Goal: Find specific page/section: Find specific page/section

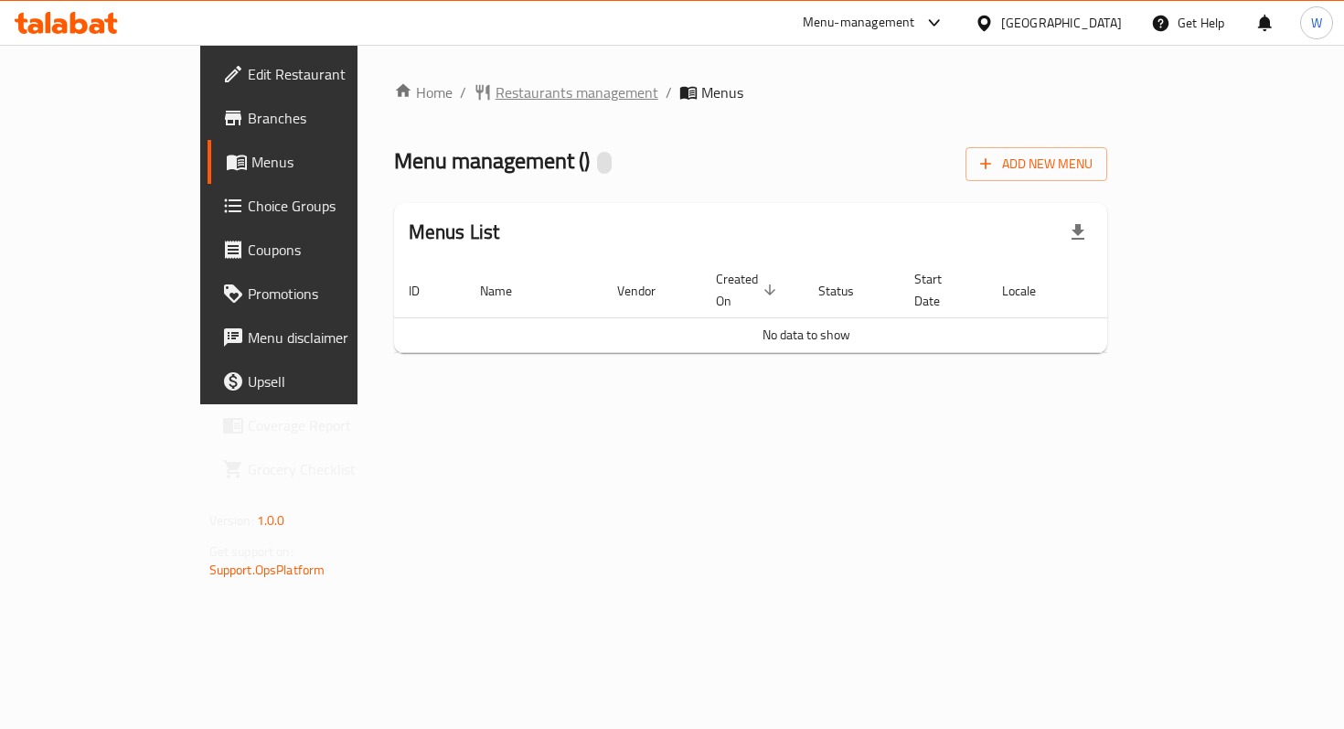
click at [496, 102] on span "Restaurants management" at bounding box center [577, 92] width 163 height 22
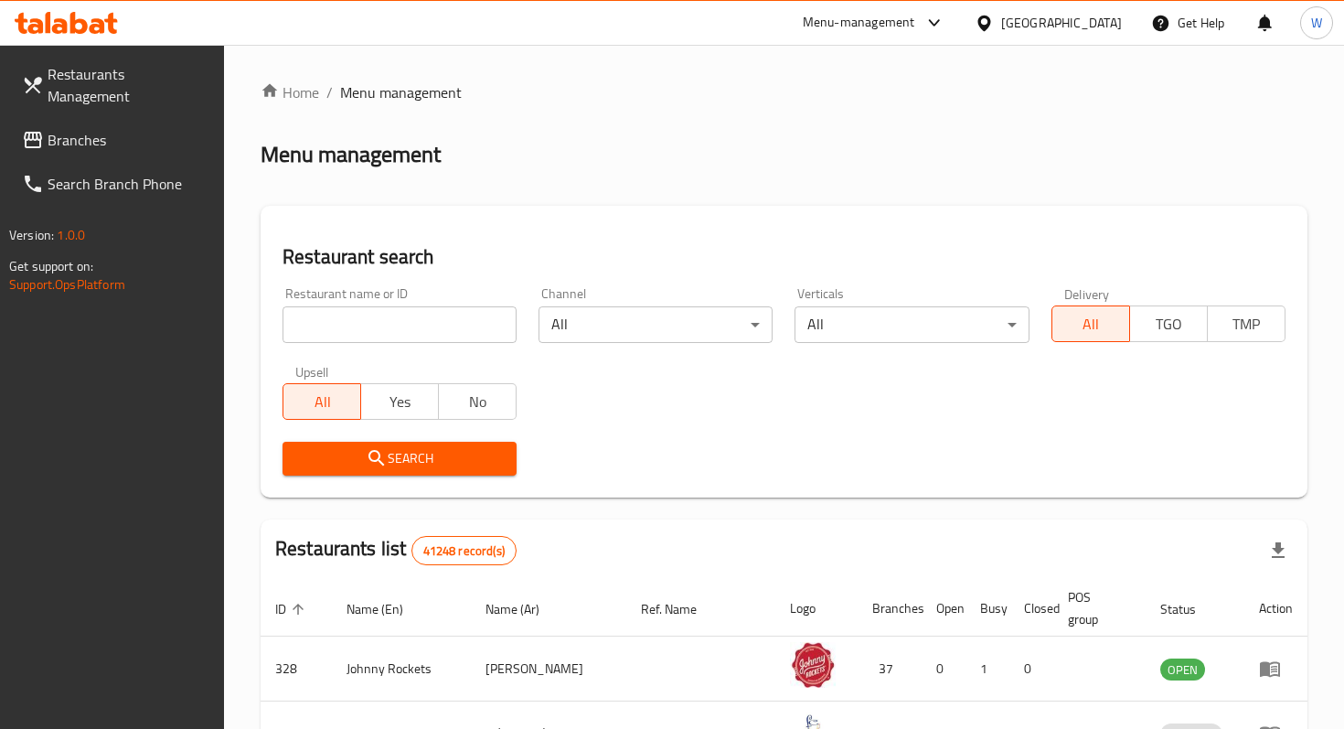
click at [388, 325] on input "search" at bounding box center [400, 324] width 234 height 37
type input "joy bubble"
click at [401, 473] on button "Search" at bounding box center [400, 459] width 234 height 34
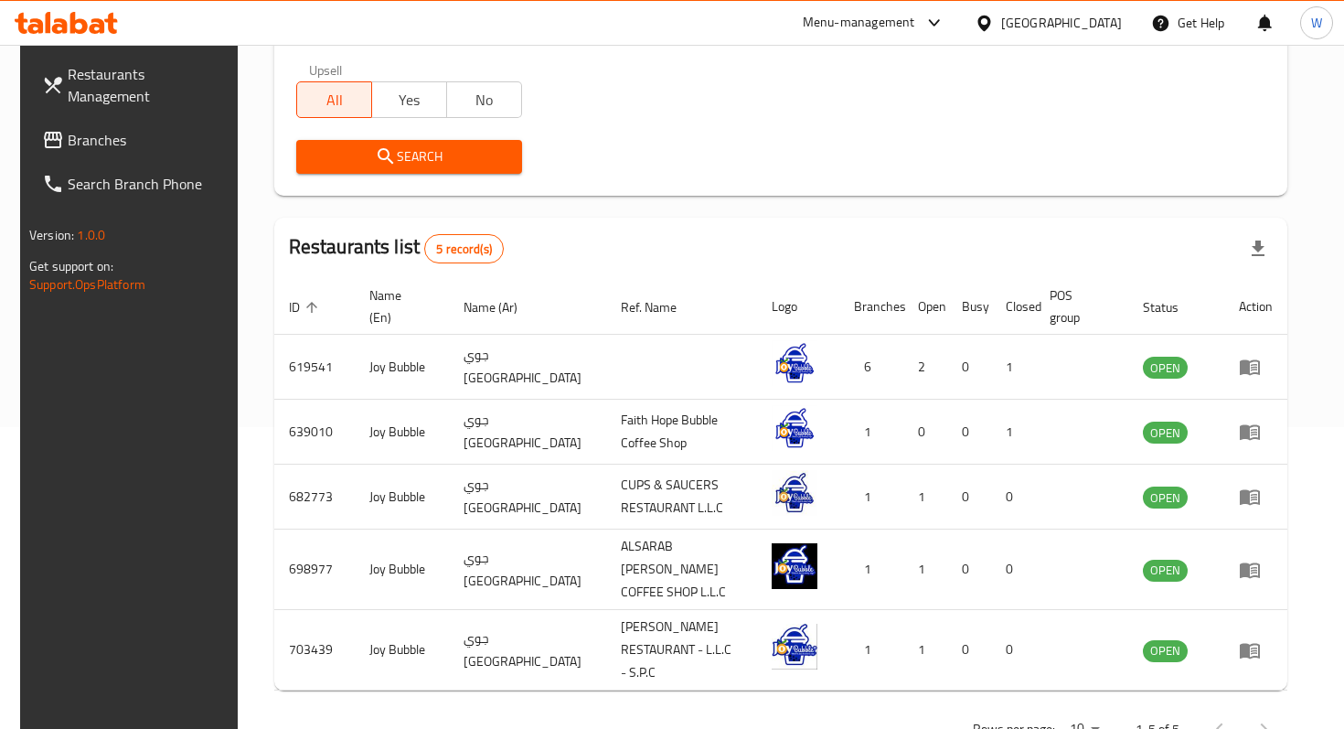
scroll to position [331, 0]
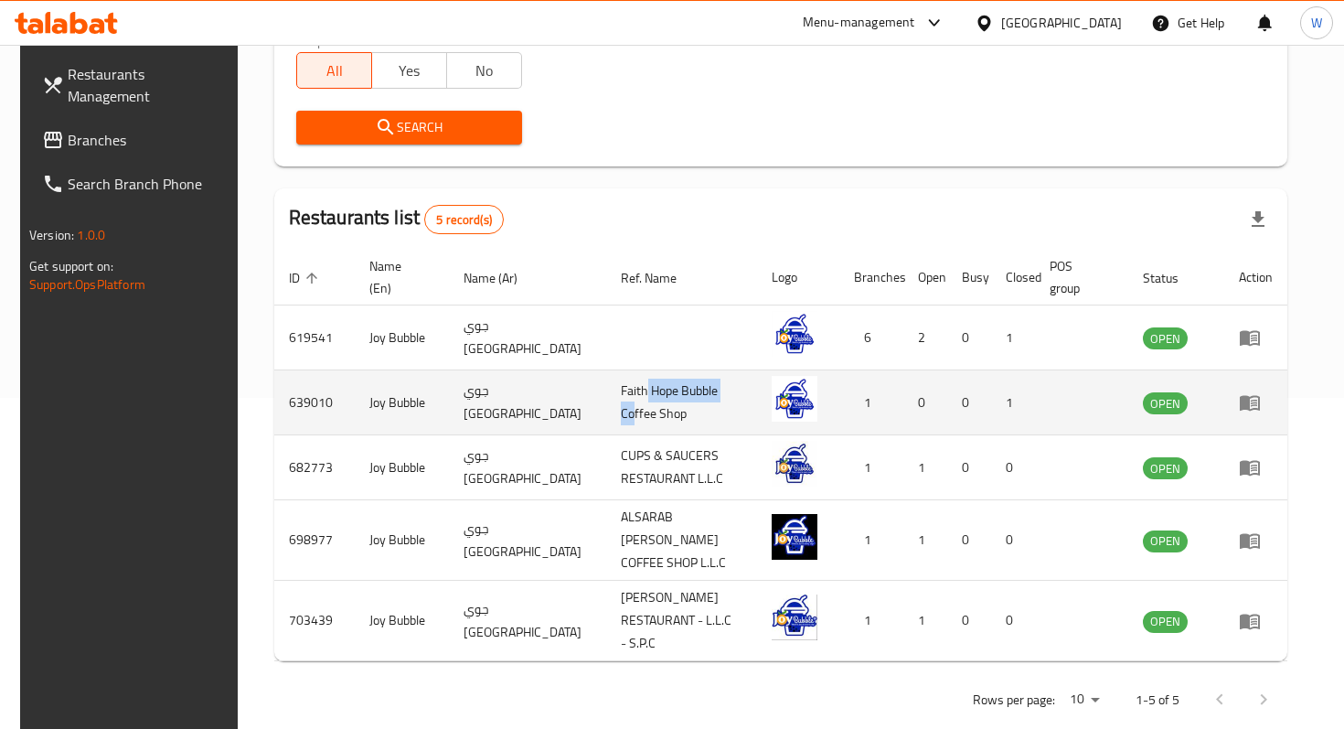
drag, startPoint x: 591, startPoint y: 402, endPoint x: 670, endPoint y: 398, distance: 79.7
click at [672, 400] on td "Faith Hope Bubble Coffee Shop" at bounding box center [681, 402] width 151 height 65
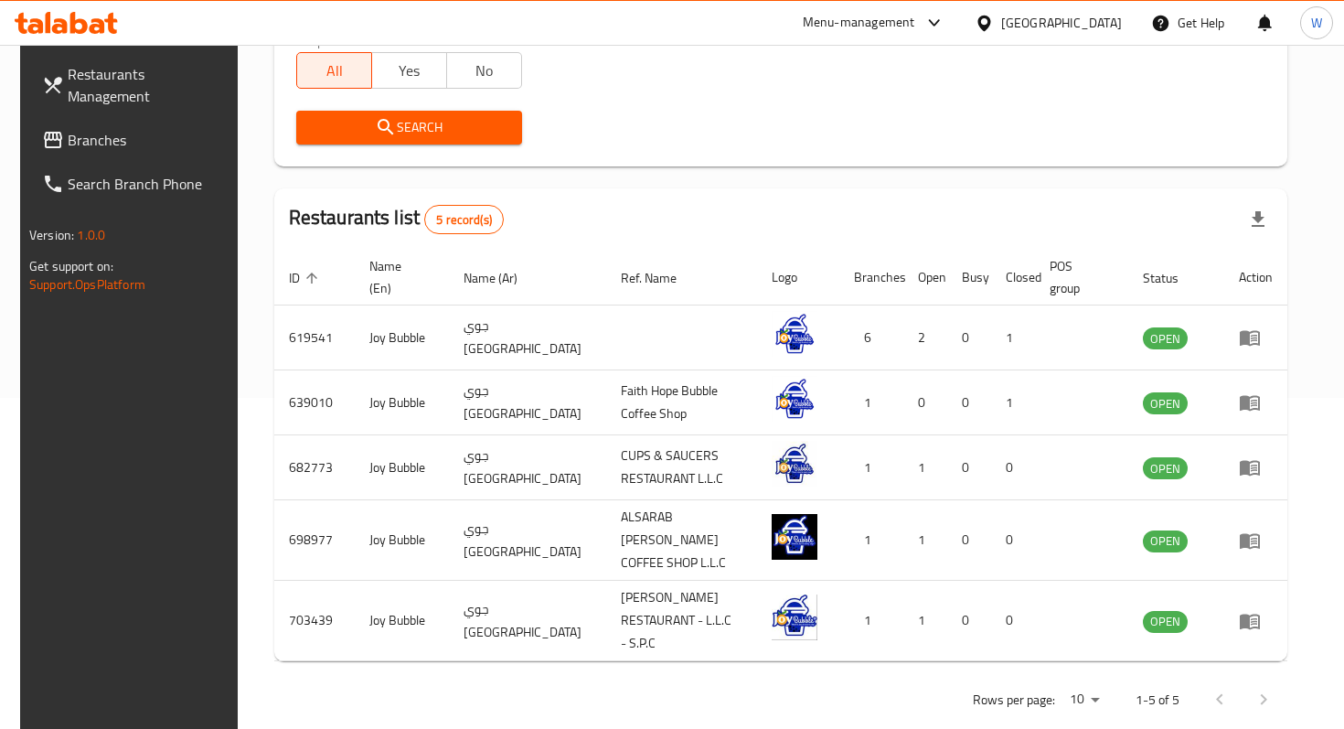
click at [689, 676] on div "Rows per page: 10 1-5 of 5" at bounding box center [780, 700] width 1013 height 48
click at [1118, 398] on body "​ Menu-management [GEOGRAPHIC_DATA] Get Help W Restaurants Management Branches …" at bounding box center [672, 56] width 1344 height 684
click at [1107, 557] on li "25" at bounding box center [1114, 558] width 62 height 33
drag, startPoint x: 324, startPoint y: 342, endPoint x: 249, endPoint y: 335, distance: 75.3
click at [249, 335] on div "Home / Menu management Menu management Restaurant search Restaurant name or ID …" at bounding box center [781, 237] width 1086 height 1046
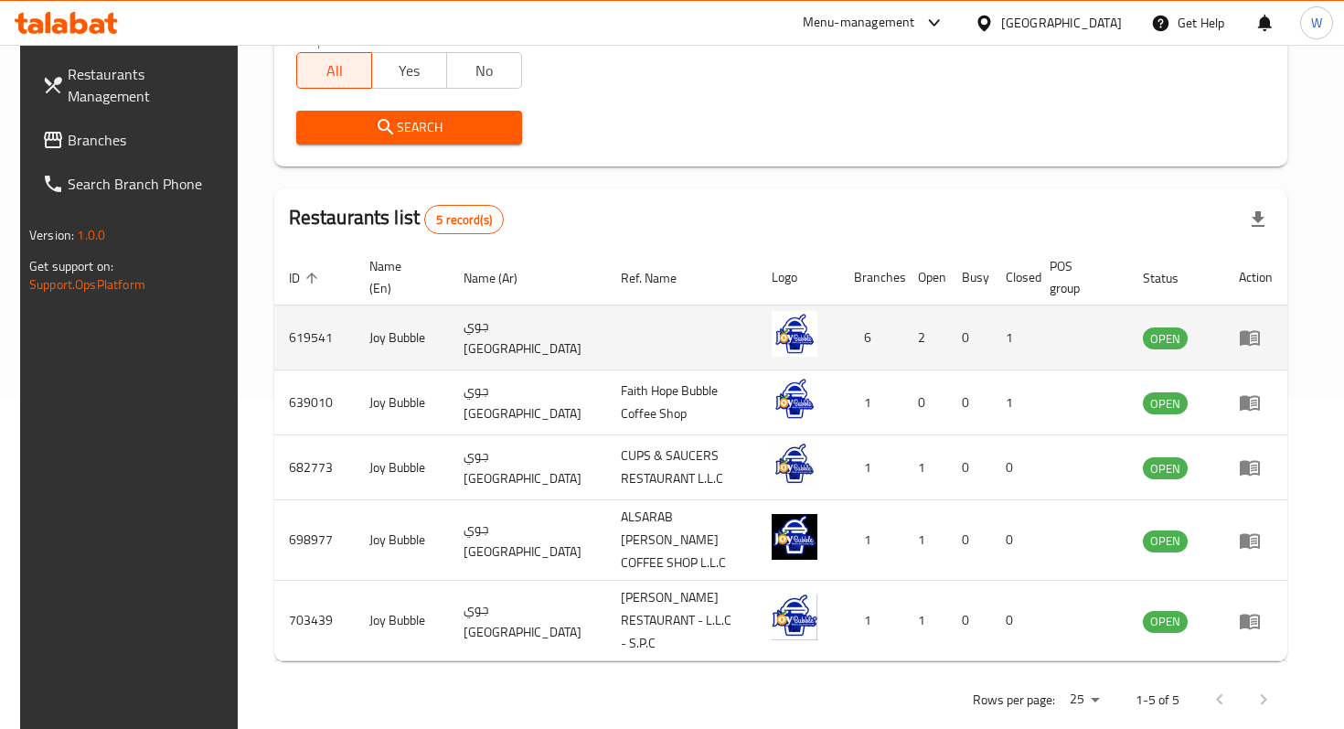
click at [321, 342] on td "619541" at bounding box center [314, 337] width 80 height 65
drag, startPoint x: 326, startPoint y: 337, endPoint x: 266, endPoint y: 337, distance: 60.4
click at [274, 337] on td "619541" at bounding box center [314, 337] width 80 height 65
copy td "619541"
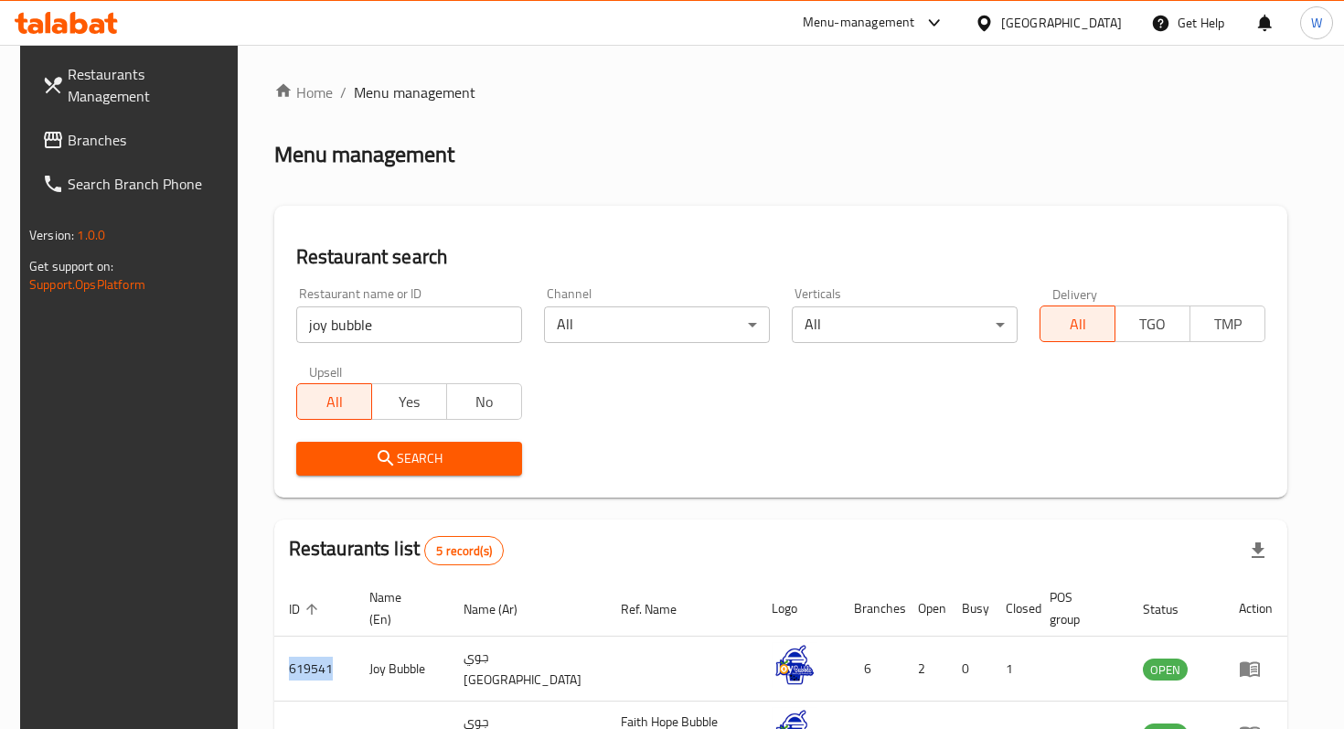
scroll to position [1, 0]
click at [164, 72] on span "Restaurants Management" at bounding box center [149, 85] width 162 height 44
